Goal: Communication & Community: Answer question/provide support

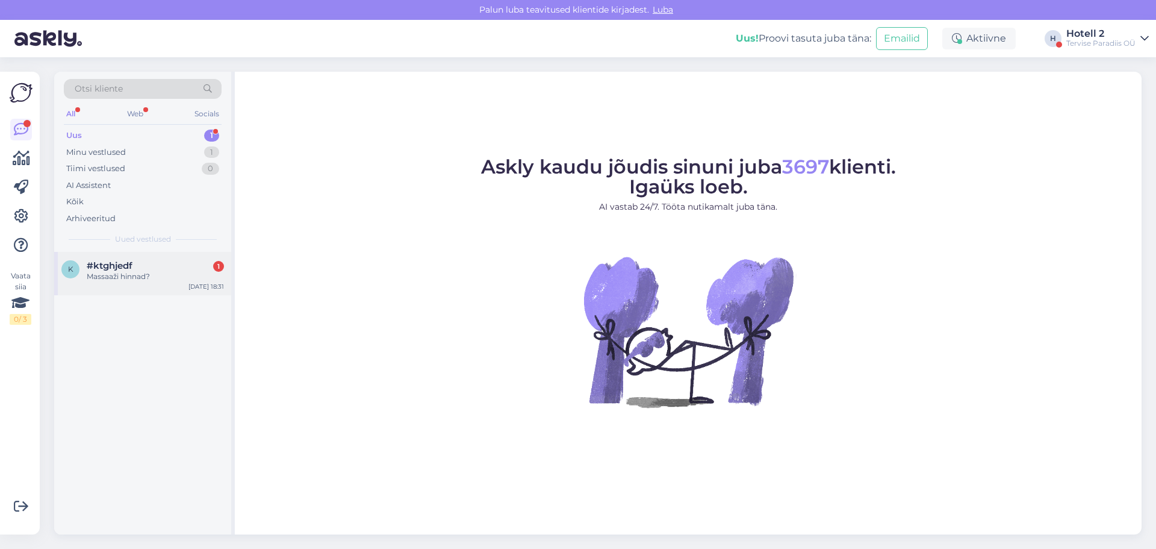
click at [165, 289] on div "k #ktghjedf 1 Massaaži hinnad? [DATE] 18:31" at bounding box center [142, 273] width 177 height 43
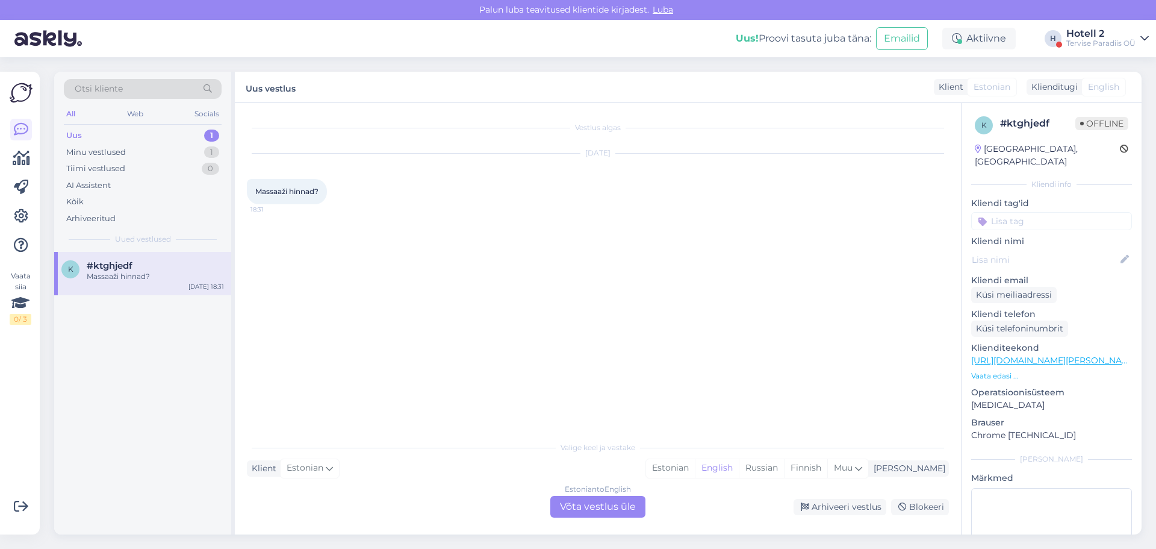
click at [610, 516] on div "Estonian to English Võta vestlus üle" at bounding box center [597, 507] width 95 height 22
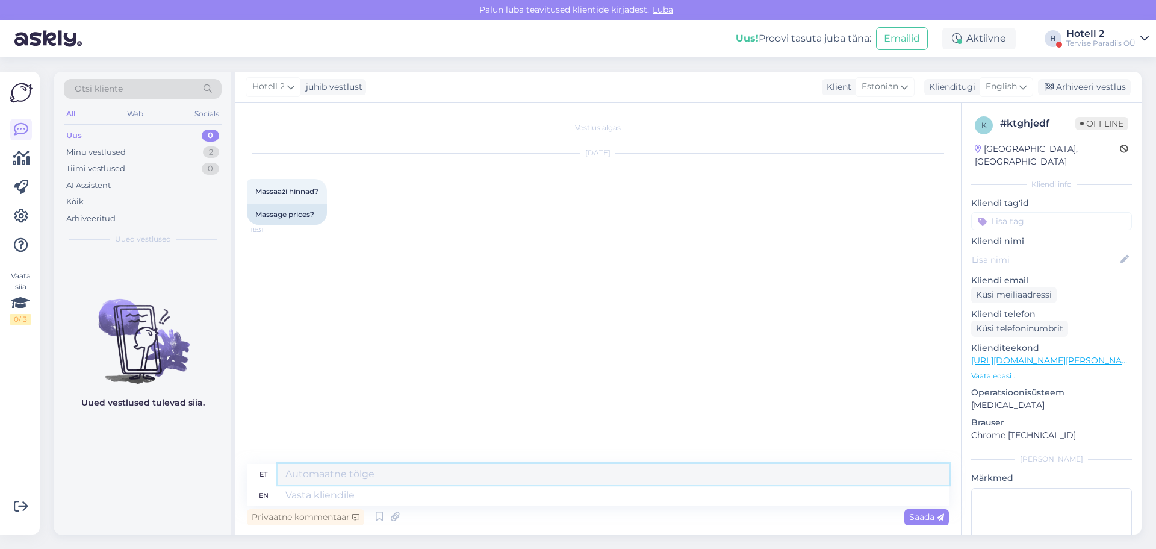
click at [552, 482] on textarea at bounding box center [613, 474] width 671 height 20
click at [552, 497] on textarea at bounding box center [613, 495] width 671 height 20
click at [1000, 87] on span "English" at bounding box center [1001, 86] width 31 height 13
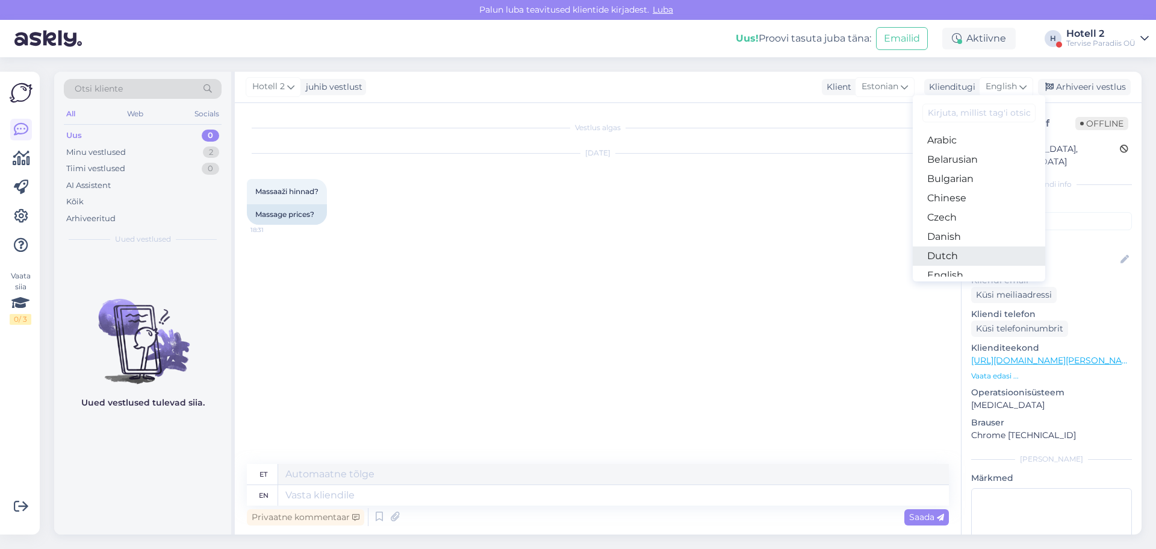
scroll to position [60, 0]
drag, startPoint x: 950, startPoint y: 234, endPoint x: 917, endPoint y: 252, distance: 38.3
click at [950, 234] on link "Estonian" at bounding box center [979, 234] width 132 height 19
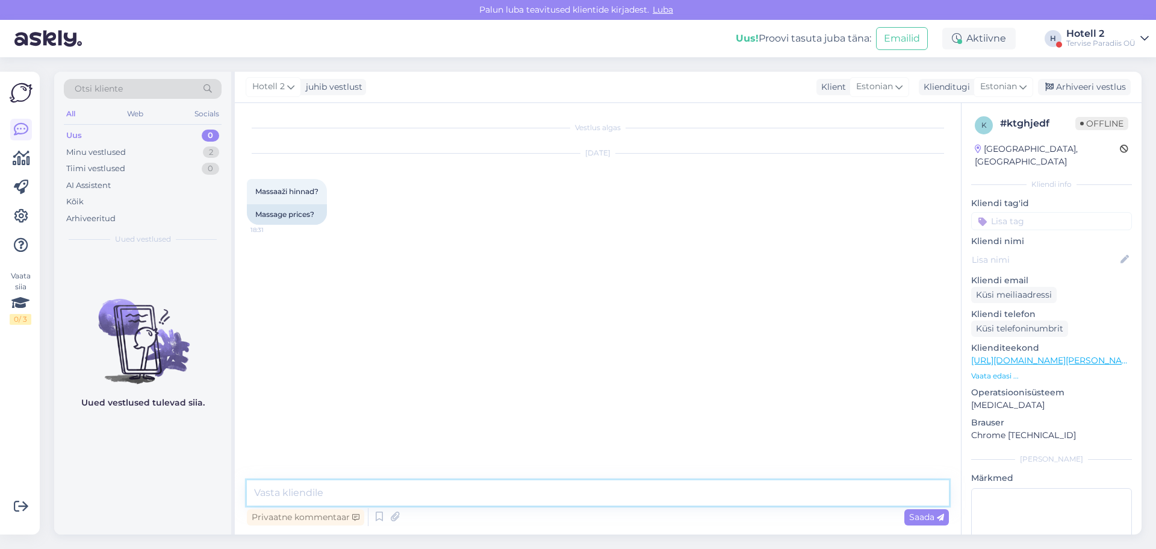
click at [389, 490] on textarea at bounding box center [598, 492] width 702 height 25
paste textarea "[URL][DOMAIN_NAME]"
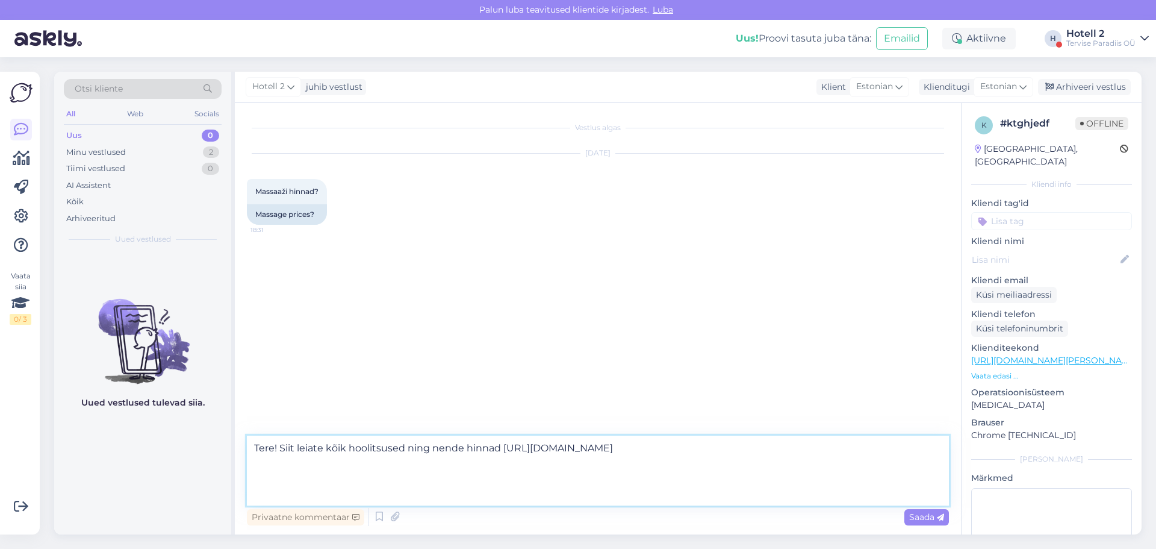
type textarea "Tere! Siit leiate kõik hoolitsused ning nende hinnad [URL][DOMAIN_NAME]"
click at [923, 517] on span "Saada" at bounding box center [926, 516] width 35 height 11
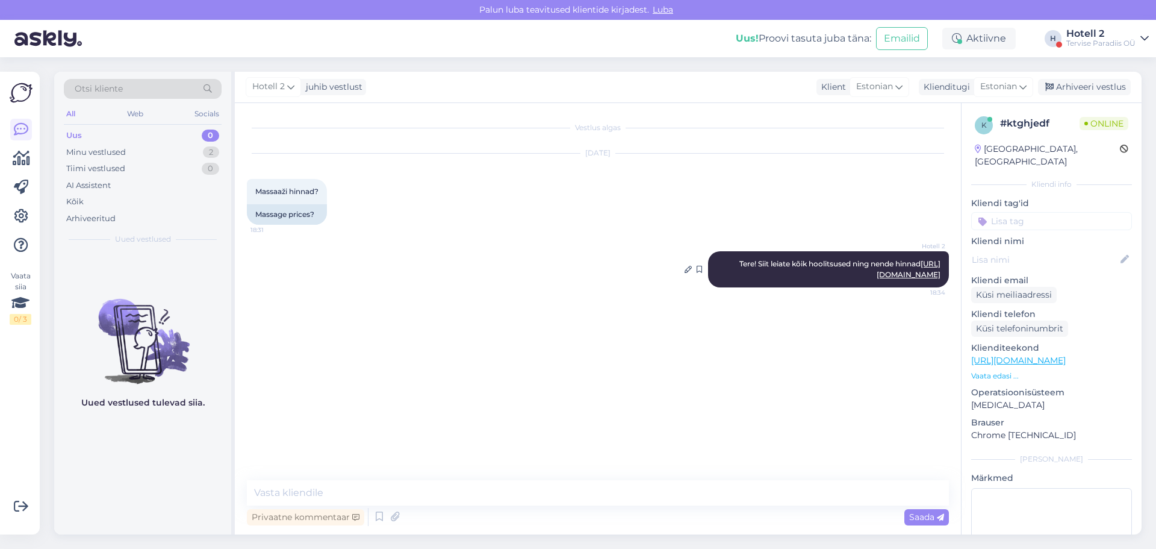
click at [898, 287] on div "Hotell 2 Tere! Siit leiate kõik hoolitsused ning nende hinnad [URL][DOMAIN_NAME…" at bounding box center [828, 269] width 241 height 36
click at [895, 279] on link "[URL][DOMAIN_NAME]" at bounding box center [909, 269] width 64 height 20
click at [1061, 85] on div "Arhiveeri vestlus" at bounding box center [1084, 87] width 93 height 16
